Goal: Task Accomplishment & Management: Complete application form

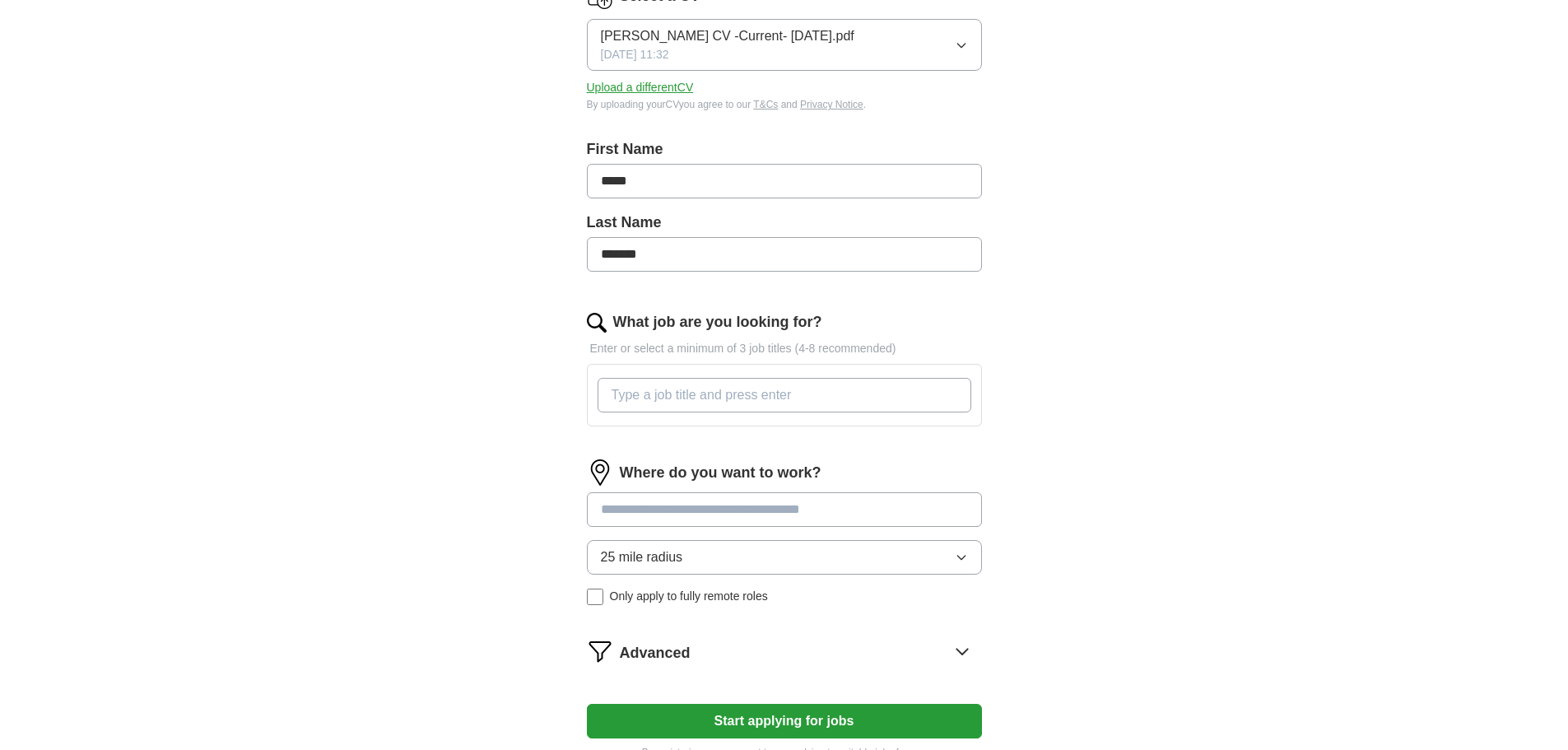
scroll to position [247, 0]
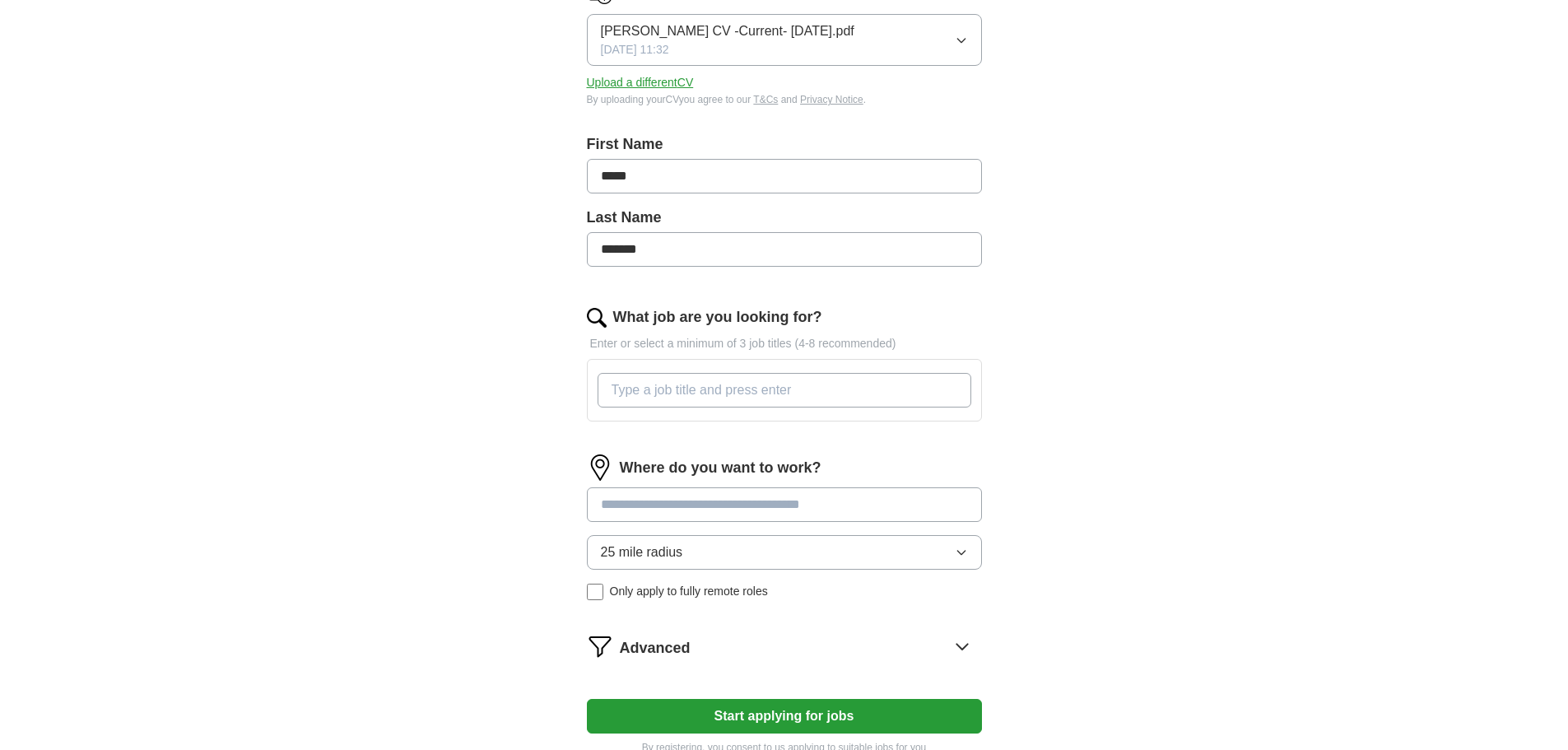
click at [735, 384] on input "What job are you looking for?" at bounding box center [785, 391] width 374 height 35
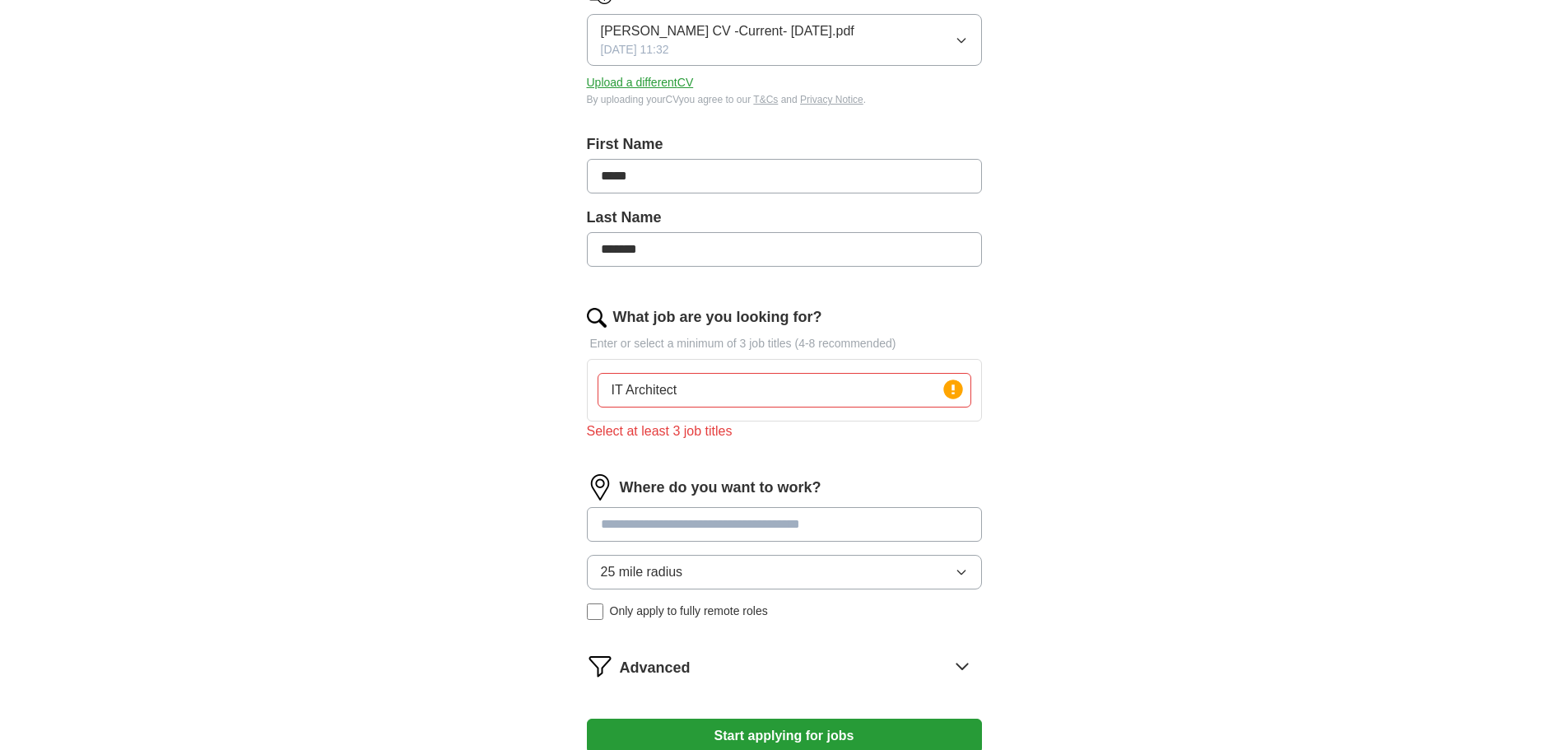
click at [758, 506] on div "Where do you want to work? 25 mile radius Only apply to fully remote roles" at bounding box center [785, 553] width 395 height 159
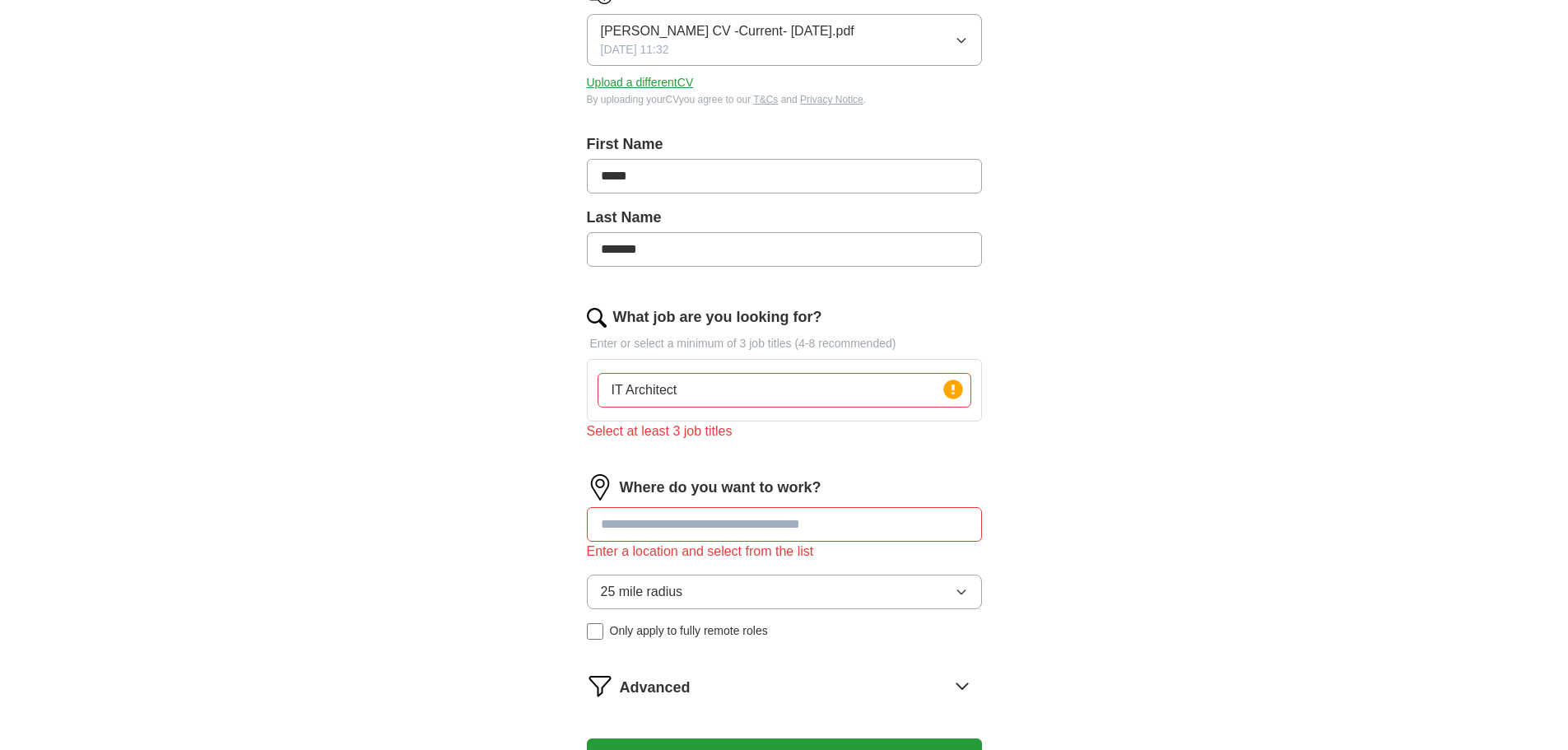
click at [748, 388] on input "IT Architect" at bounding box center [785, 391] width 374 height 35
click at [949, 391] on circle at bounding box center [953, 390] width 19 height 19
drag, startPoint x: 681, startPoint y: 391, endPoint x: 924, endPoint y: 391, distance: 243.0
click at [924, 391] on input "IT Architect, Solution Architect, Enterprise Architect" at bounding box center [785, 391] width 374 height 35
type input "IT Architect"
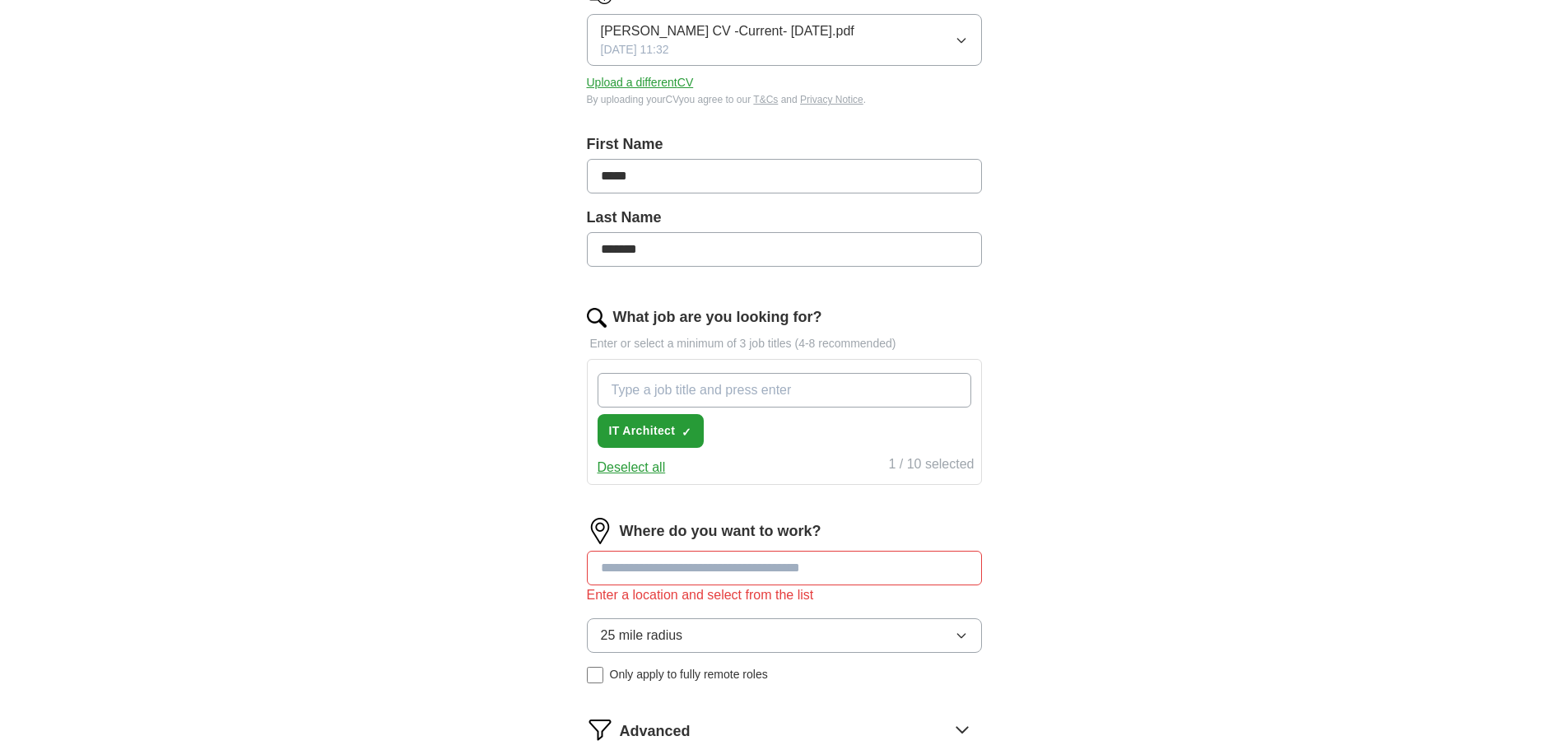
click at [774, 391] on input "What job are you looking for?" at bounding box center [785, 391] width 374 height 35
paste input "132555"
type input "1"
type input "Solution Architect"
type input "System Architect"
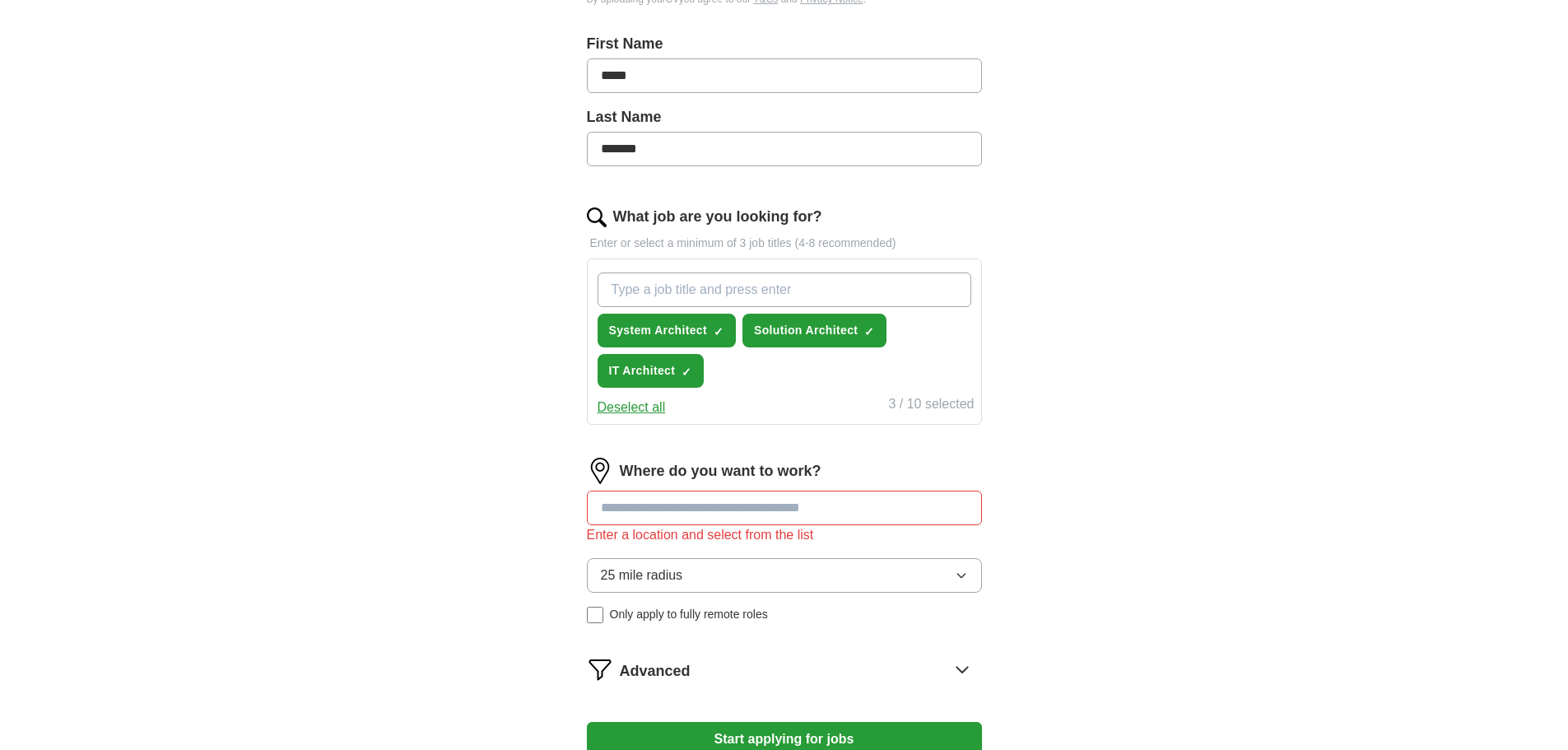
scroll to position [494, 0]
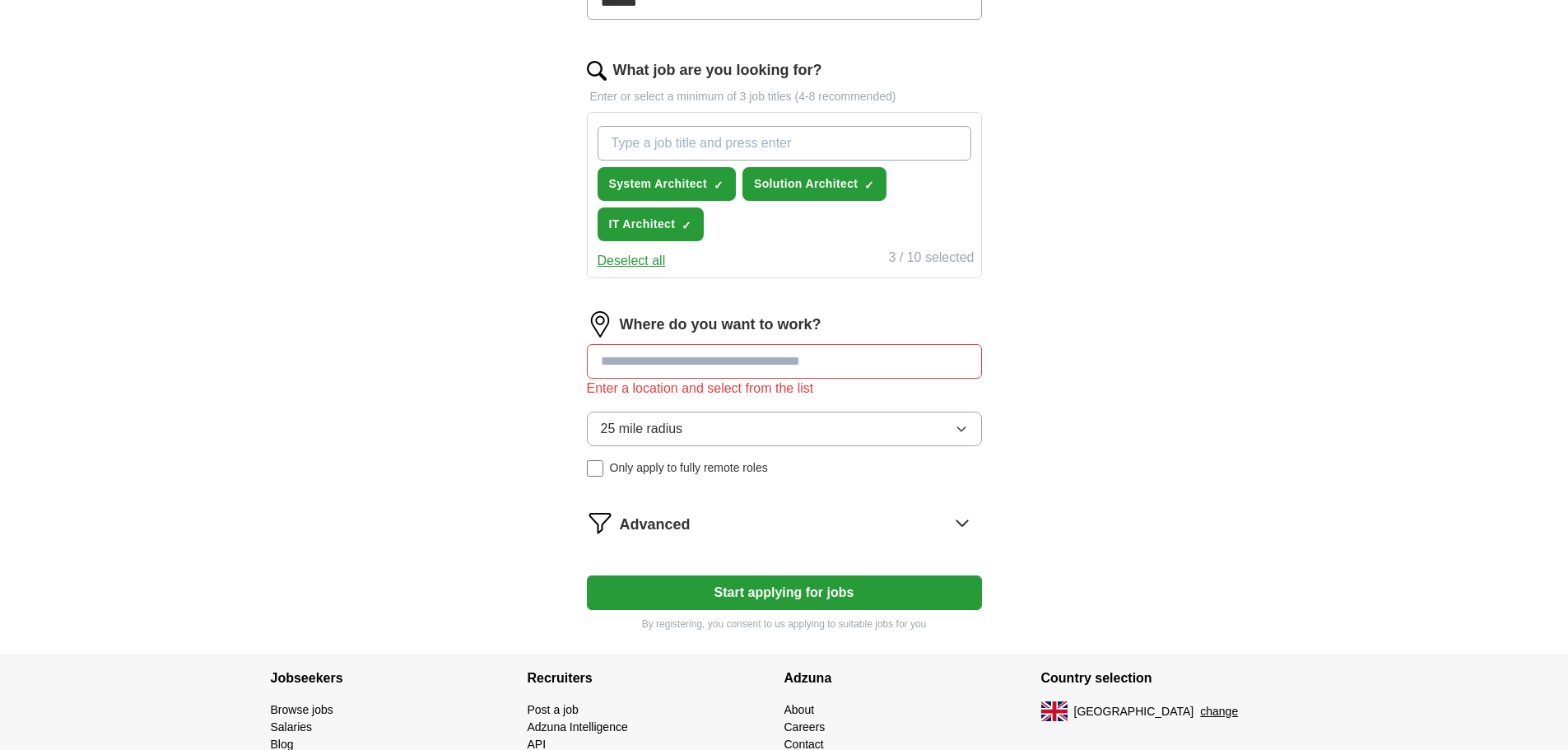
click at [756, 365] on input at bounding box center [785, 361] width 395 height 35
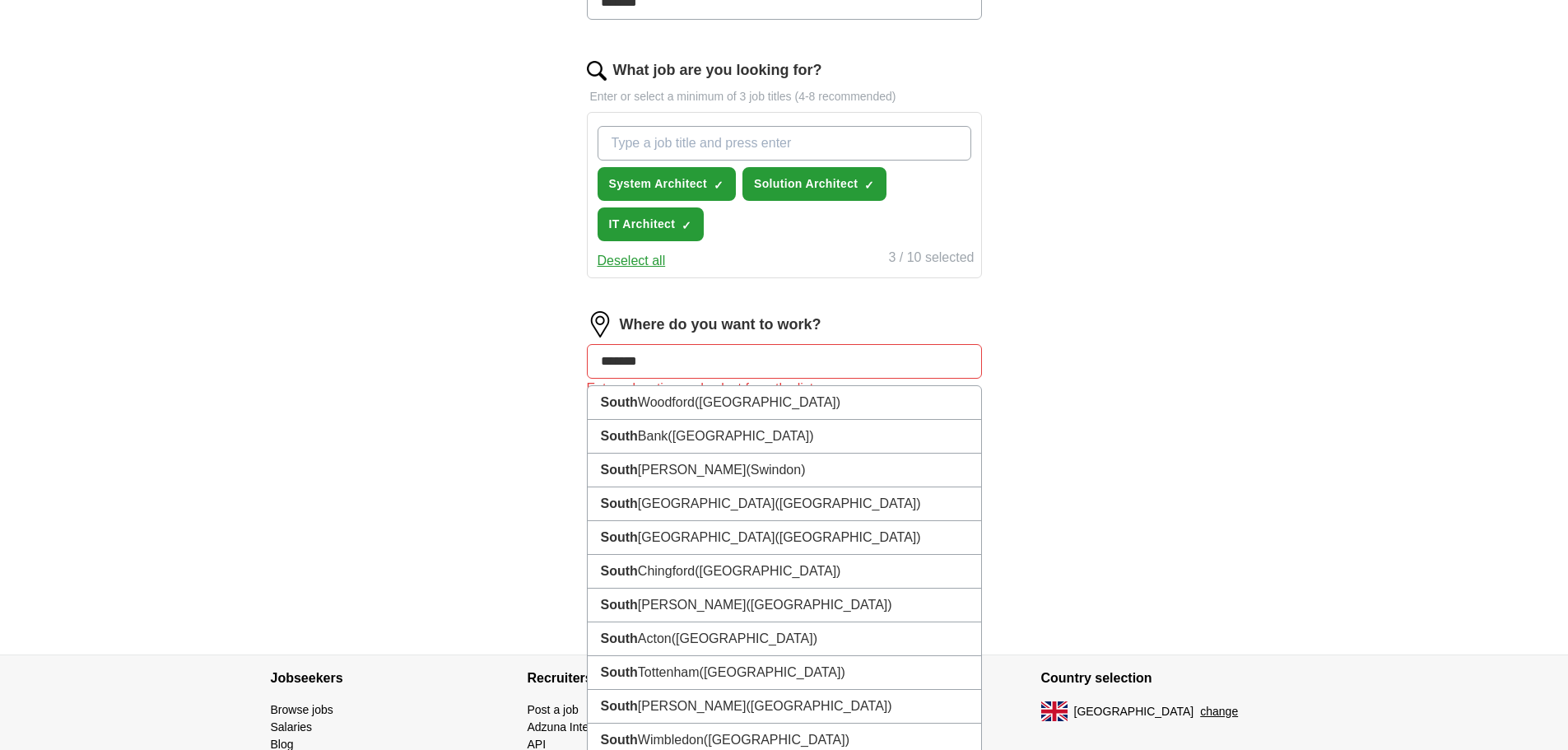
type input "********"
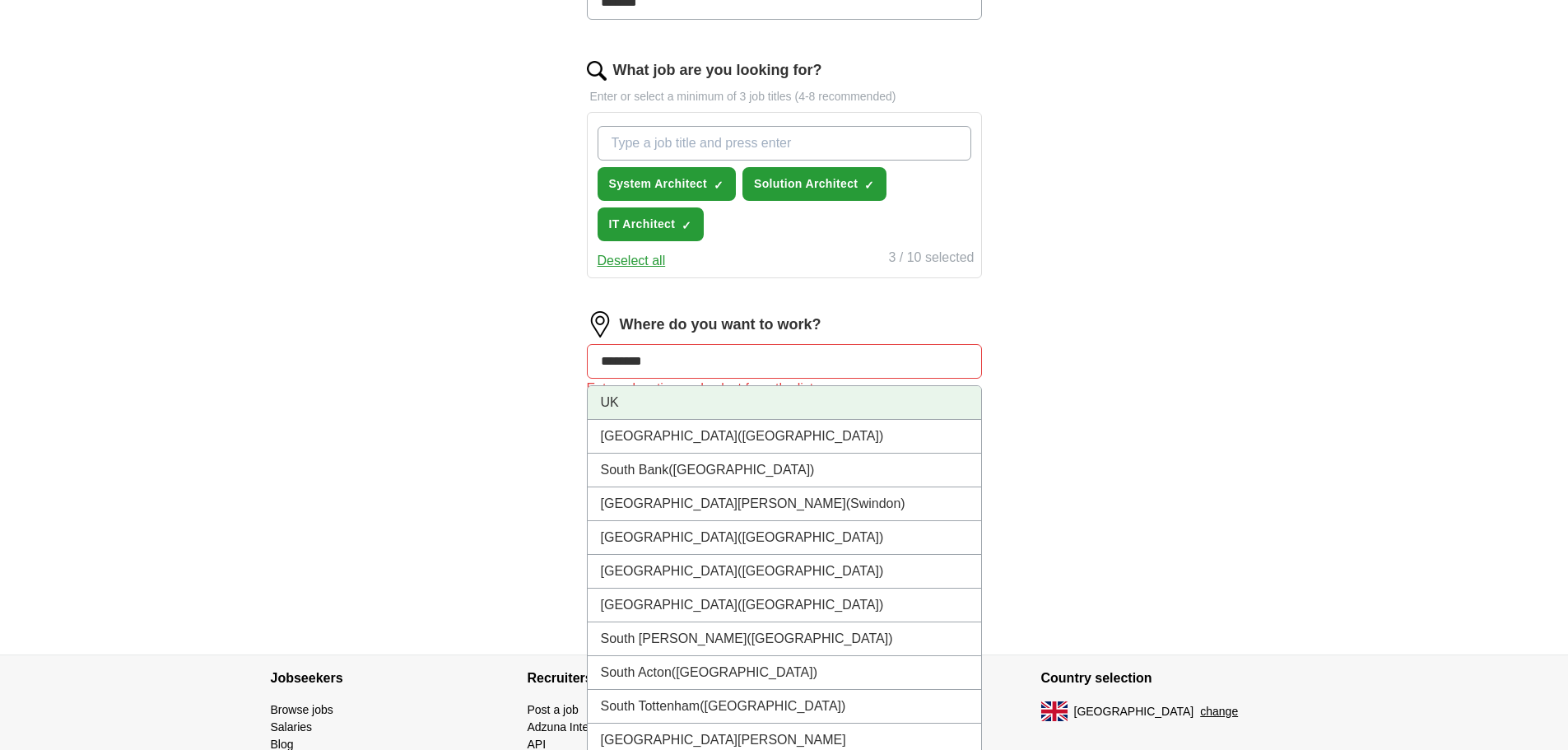
click at [654, 406] on li "UK" at bounding box center [785, 402] width 393 height 34
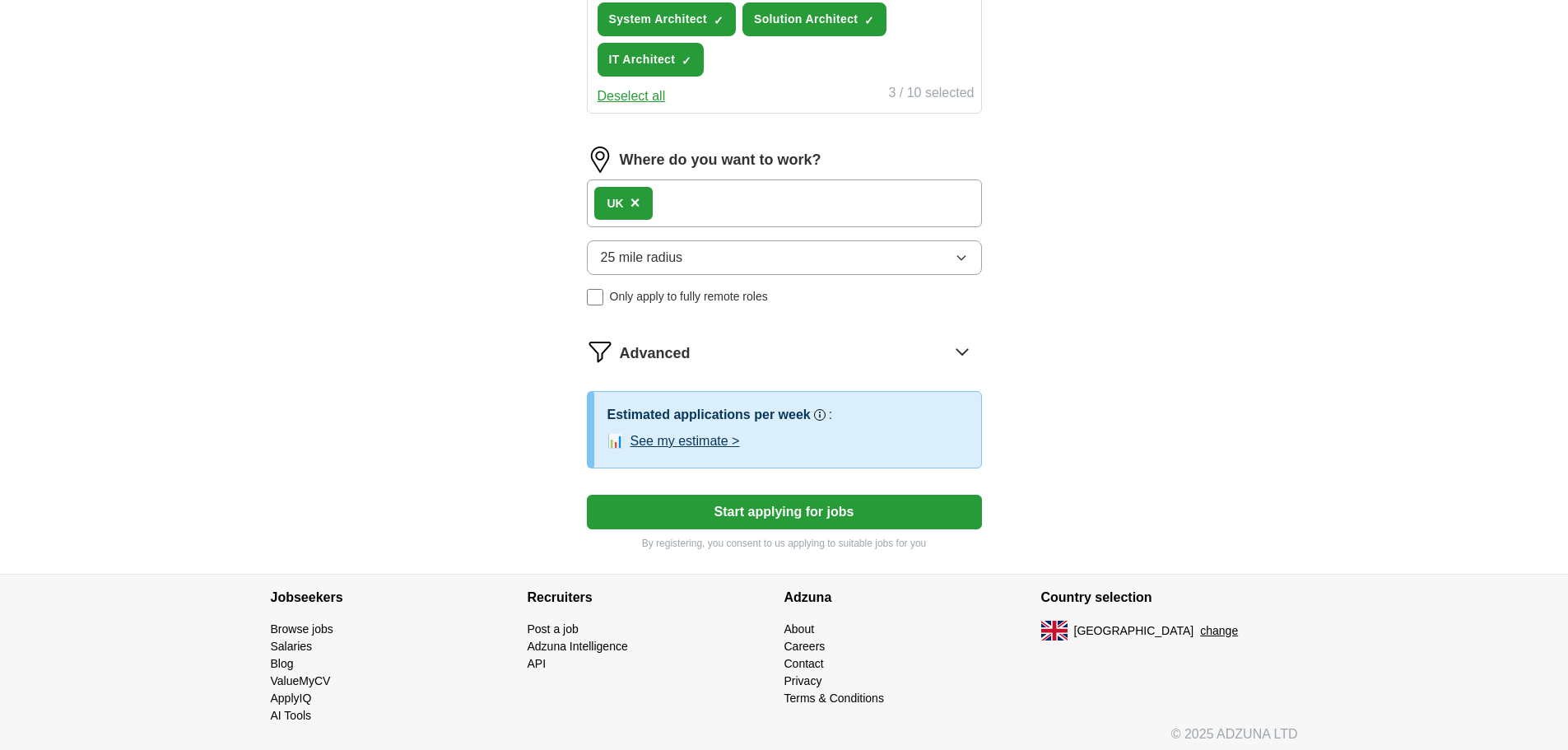
scroll to position [666, 0]
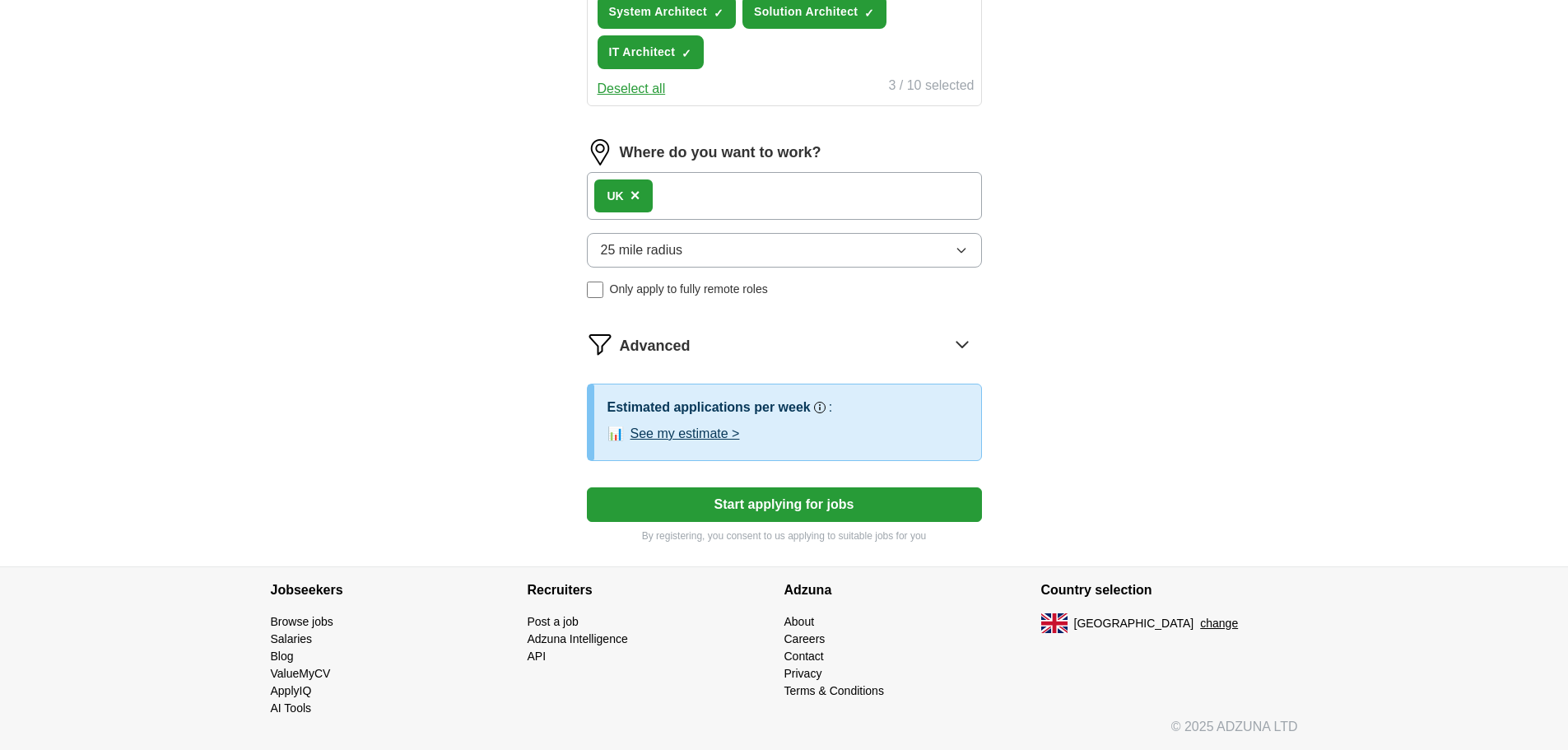
click at [712, 435] on button "See my estimate >" at bounding box center [685, 433] width 110 height 19
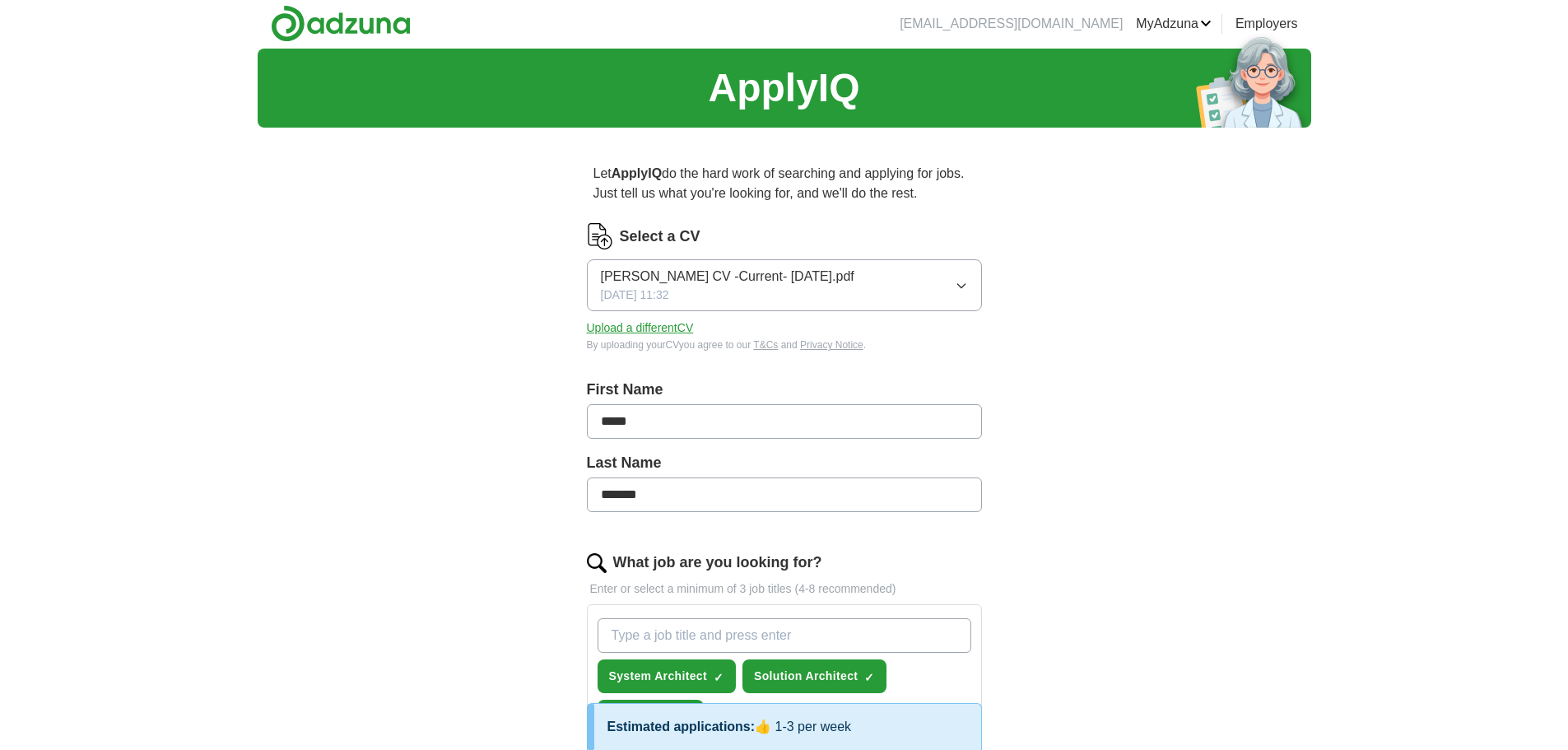
scroll to position [0, 0]
